Goal: Book appointment/travel/reservation

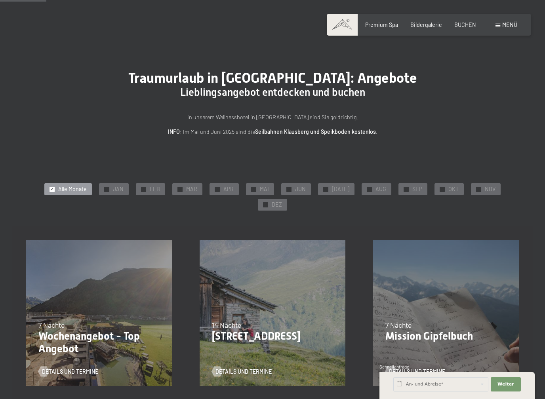
scroll to position [116, 0]
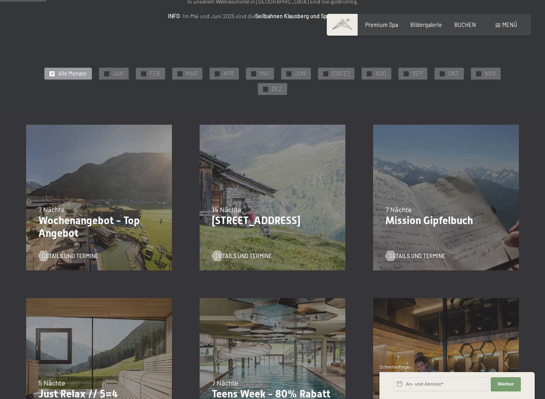
click at [73, 252] on span "Details und Termine" at bounding box center [70, 256] width 56 height 8
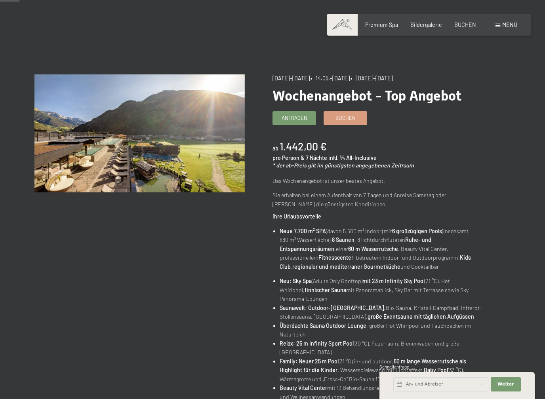
scroll to position [27, 0]
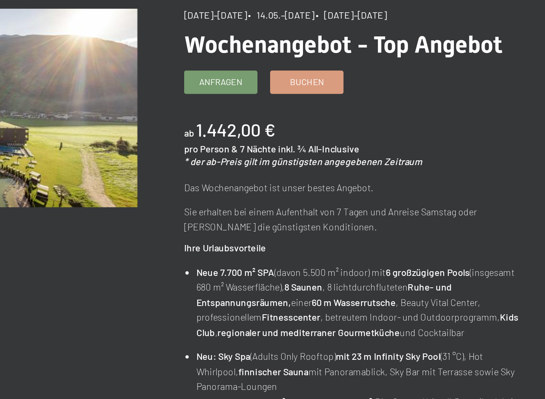
click at [281, 117] on span "Anfragen" at bounding box center [294, 120] width 26 height 7
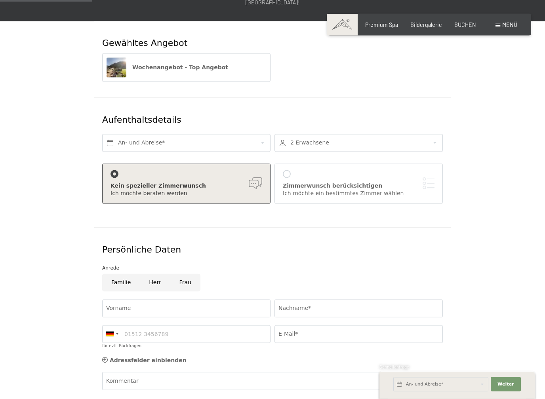
scroll to position [112, 0]
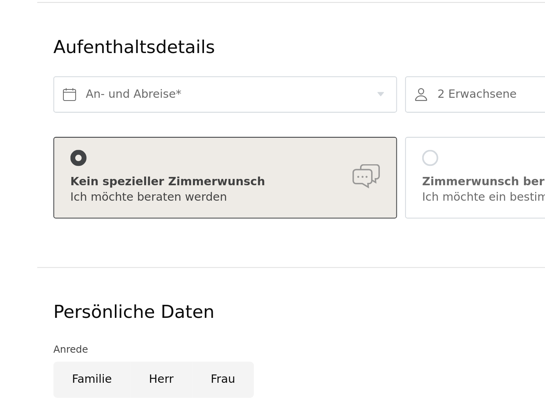
click at [283, 169] on div at bounding box center [287, 173] width 8 height 8
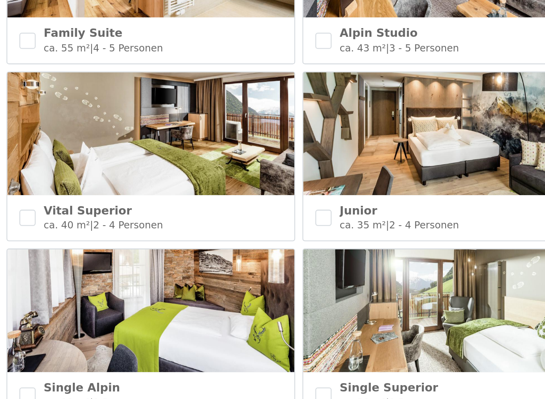
scroll to position [307, 0]
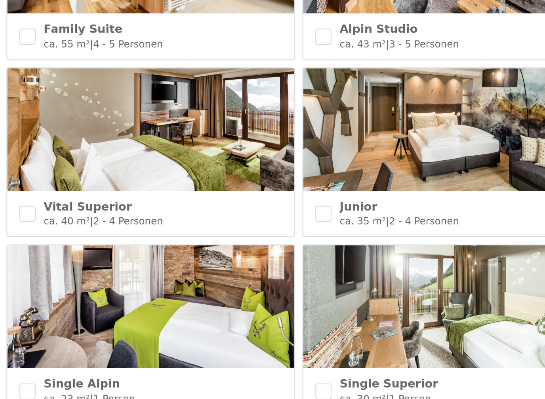
click at [134, 168] on input "checkbox" at bounding box center [138, 172] width 8 height 8
checkbox input "true"
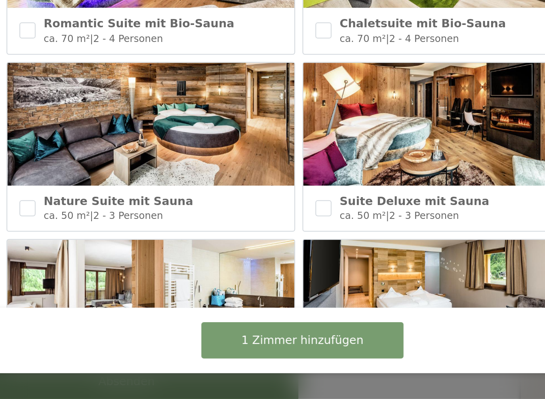
scroll to position [218, 0]
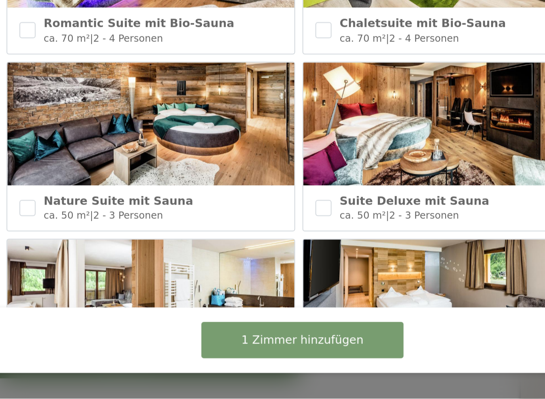
click at [223, 344] on button "1 Zimmer hinzufügen" at bounding box center [272, 370] width 99 height 18
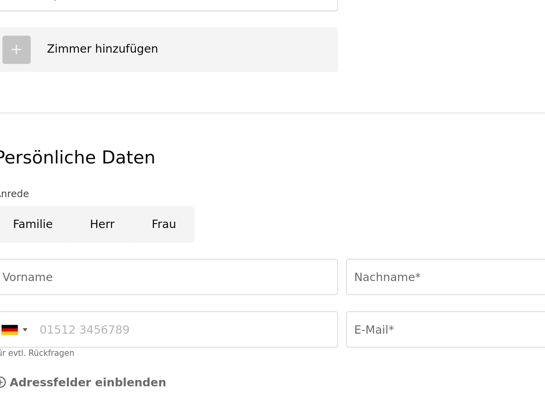
click at [170, 305] on input "Frau" at bounding box center [185, 314] width 30 height 18
radio input "true"
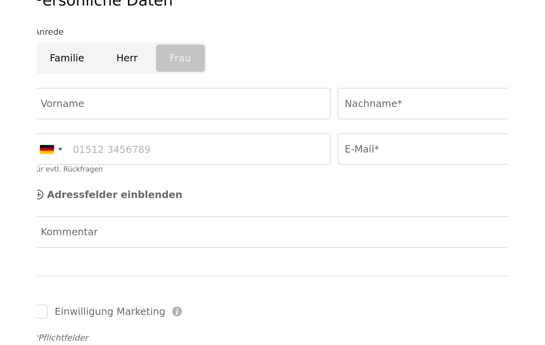
scroll to position [323, 0]
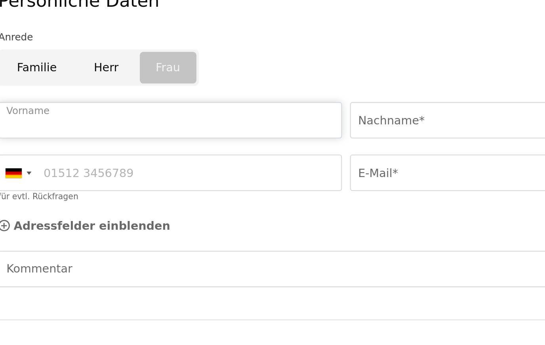
click at [102, 226] on input "Vorname" at bounding box center [186, 235] width 168 height 18
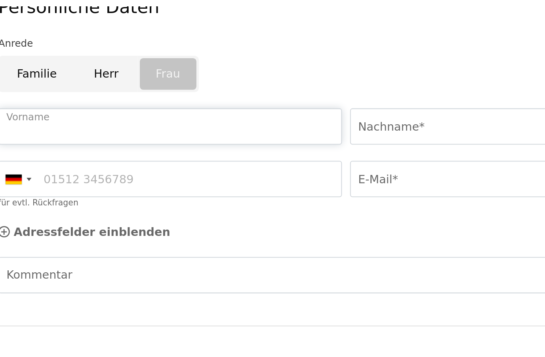
scroll to position [323, 0]
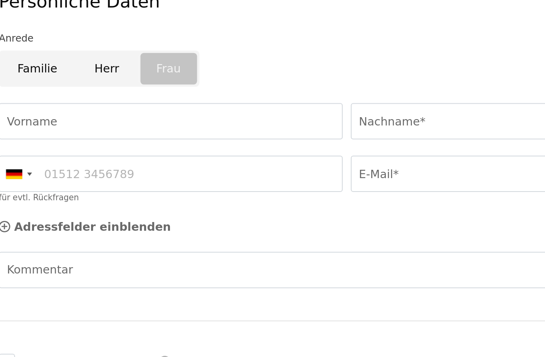
type input "Andrea"
type input "Böttinger"
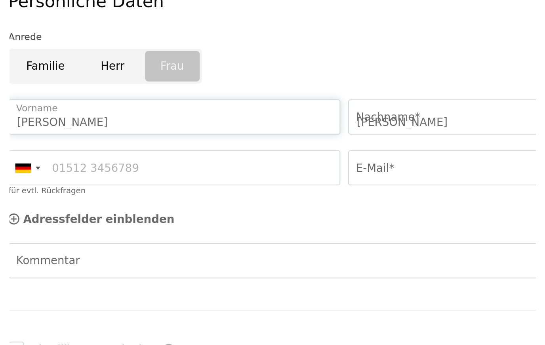
scroll to position [323, 0]
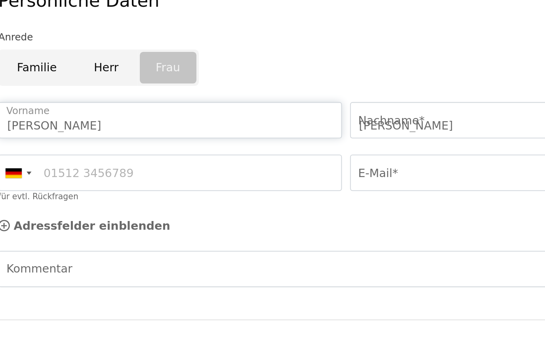
type input "015140705736"
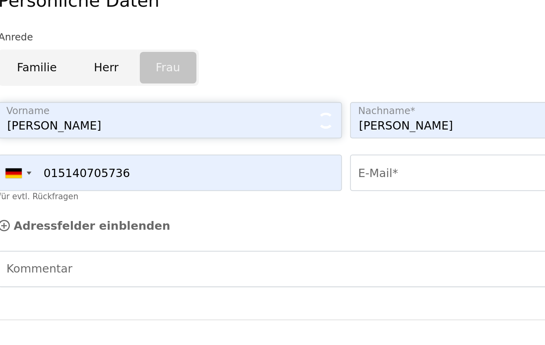
type input "boettinger_andrea@lilly.com"
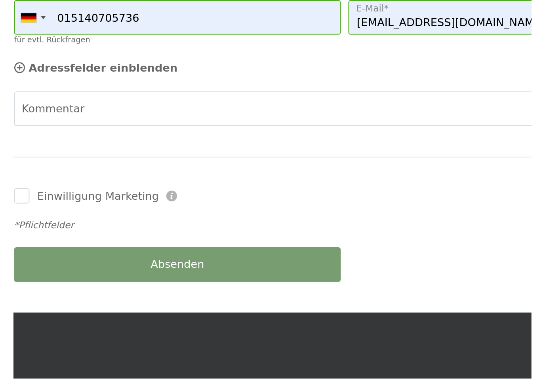
scroll to position [371, 0]
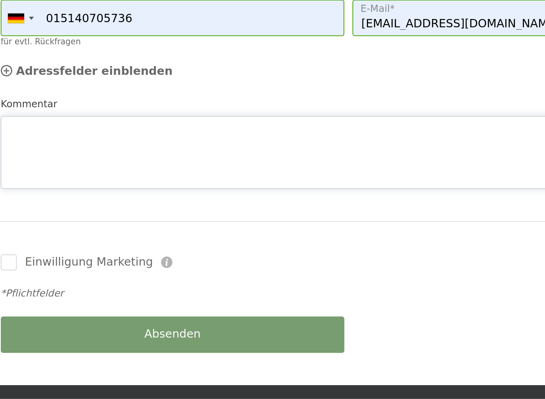
click at [102, 260] on textarea "Kommentar" at bounding box center [272, 278] width 340 height 36
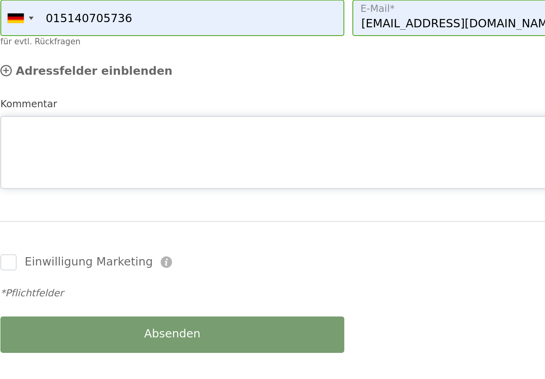
click at [102, 260] on textarea "Kommentar" at bounding box center [272, 278] width 340 height 36
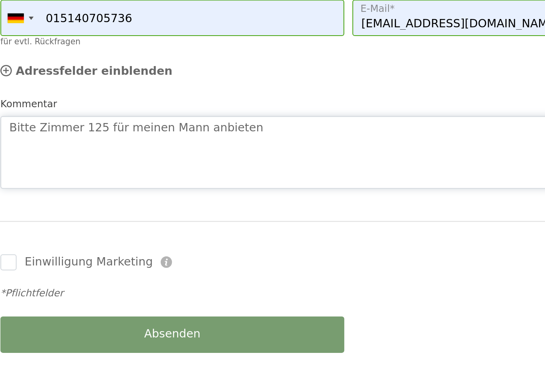
click at [163, 260] on textarea "Bitte Zimmer 125 für meinen Mann anbieten" at bounding box center [272, 278] width 340 height 36
click at [148, 260] on textarea "Bitte Zimmer 125 für meinen Mann anbieten" at bounding box center [272, 278] width 340 height 36
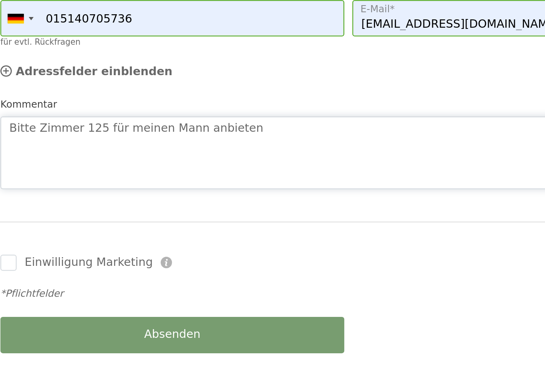
click at [108, 260] on textarea "Bitte Zimmer 125 für meinen Mann anbieten" at bounding box center [272, 278] width 340 height 36
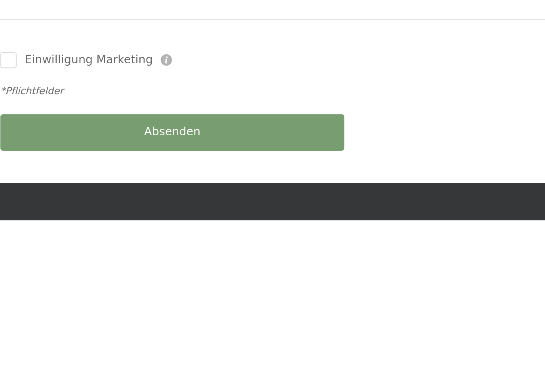
scroll to position [409, 0]
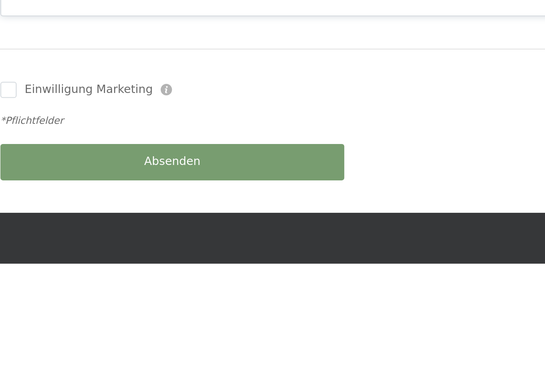
type textarea "Bitte Zimmer 125 für meinen Mann Mit freundlichen Grüßen."
click at [100, 317] on div "Absenden" at bounding box center [186, 330] width 172 height 26
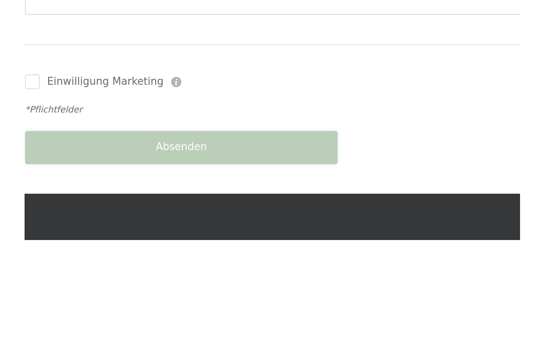
scroll to position [475, 0]
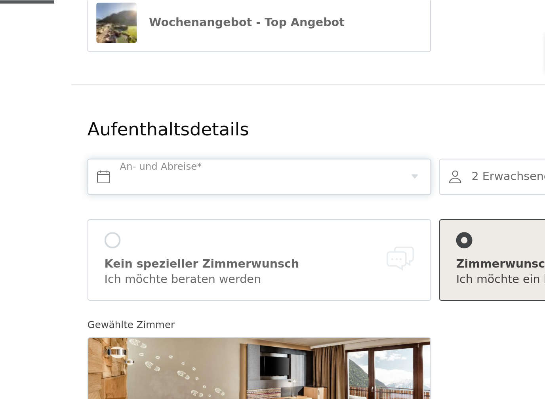
click at [102, 78] on input "text" at bounding box center [186, 87] width 168 height 18
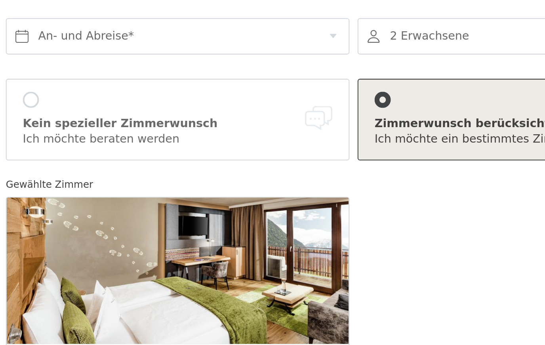
click at [94, 103] on div "Aufenthaltsdetails An- und Abreise* 2 Erwachsene 2 Erwachsene Älter als 14 Jahr…" at bounding box center [272, 175] width 356 height 268
click at [102, 78] on input "text" at bounding box center [186, 87] width 168 height 18
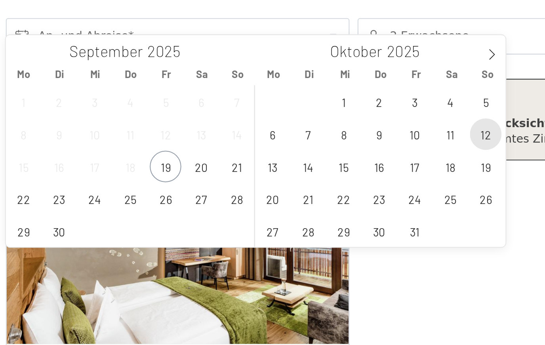
click at [329, 127] on span "12" at bounding box center [336, 134] width 15 height 15
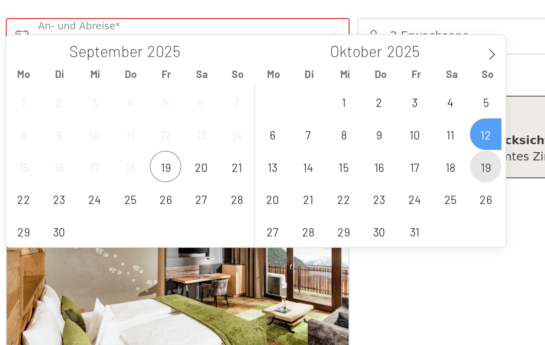
click at [329, 142] on span "19" at bounding box center [336, 149] width 15 height 15
type input "So. 12.10.2025 - So. 19.10.2025"
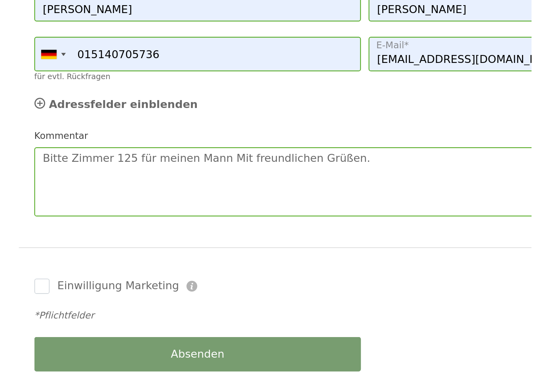
scroll to position [363, 0]
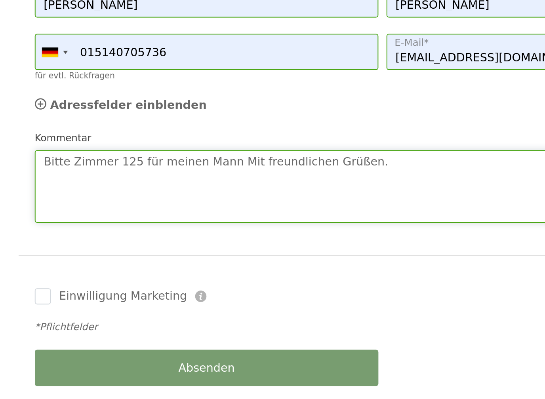
click at [102, 277] on textarea "Bitte Zimmer 125 für meinen Mann Mit freundlichen Grüßen." at bounding box center [272, 295] width 340 height 36
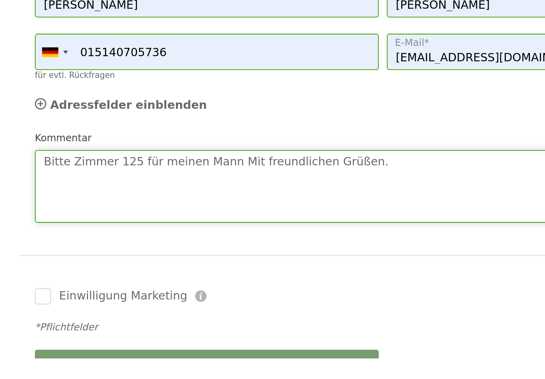
click at [102, 277] on textarea "Bitte Zimmer 125 für meinen Mann Mit freundlichen Grüßen." at bounding box center [272, 295] width 340 height 36
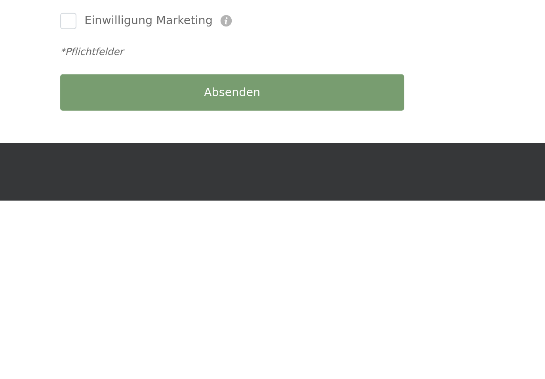
scroll to position [422, 0]
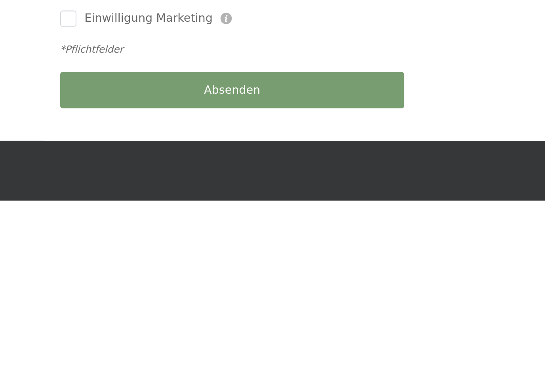
type textarea "Bitte Zimmer 125 für meinen Mann. Evt.vom 19.10.-26.10 wenn es frei wäre. Mit f…"
click at [100, 312] on div "Absenden" at bounding box center [186, 325] width 172 height 26
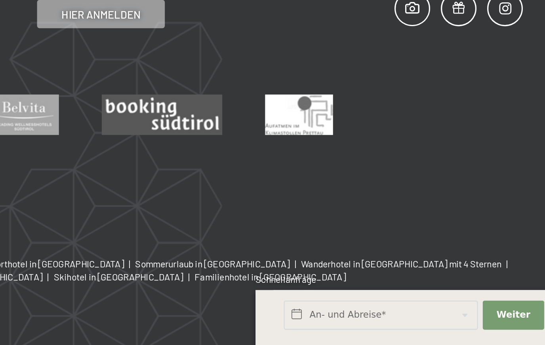
scroll to position [922, 0]
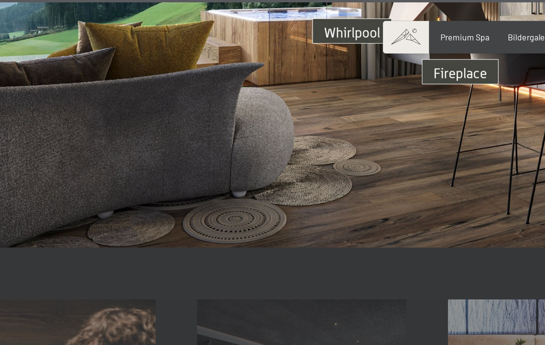
scroll to position [2308, 0]
